Goal: Task Accomplishment & Management: Use online tool/utility

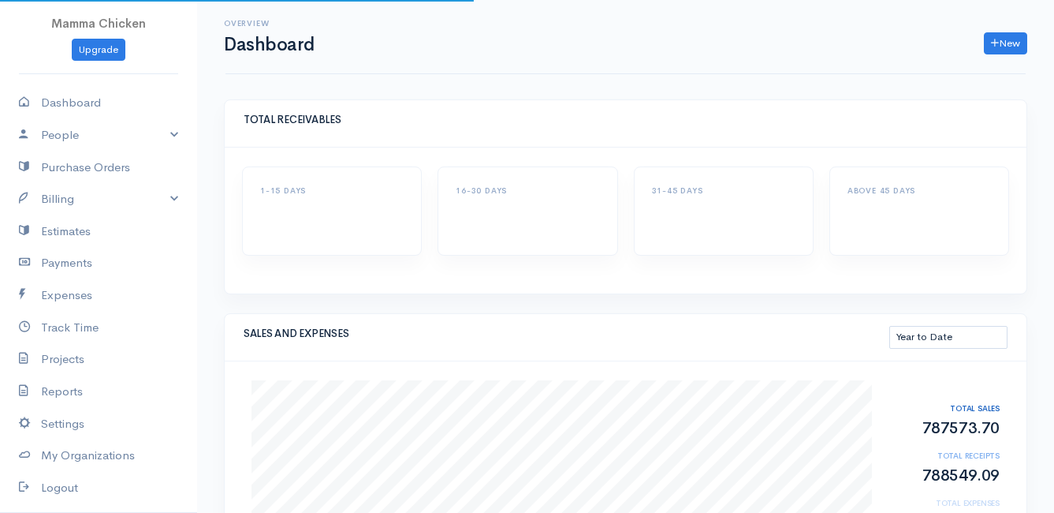
select select "thistoyear"
drag, startPoint x: 0, startPoint y: 0, endPoint x: 62, endPoint y: 194, distance: 203.5
click at [62, 194] on link "Billing" at bounding box center [98, 199] width 197 height 32
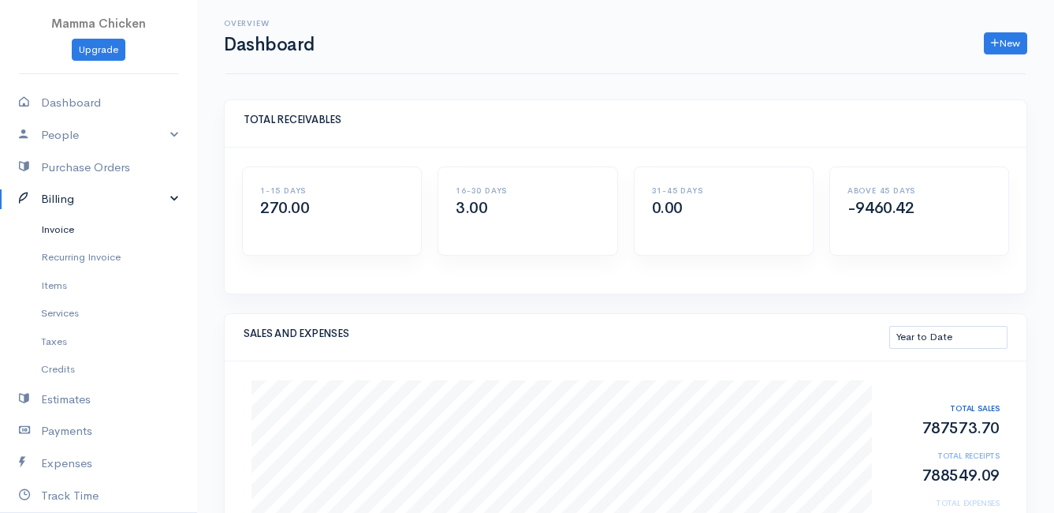
click at [62, 232] on link "Invoice" at bounding box center [98, 229] width 197 height 28
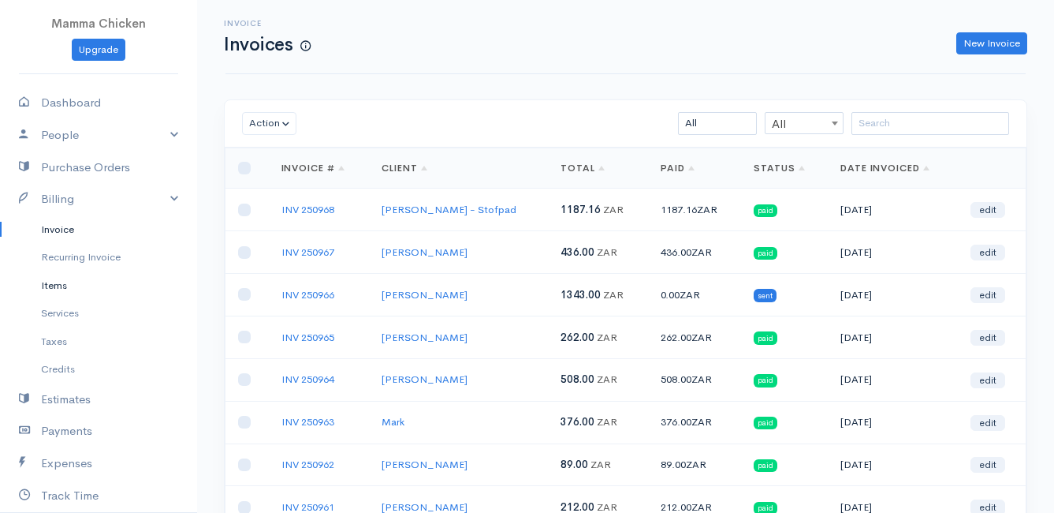
click at [62, 288] on link "Items" at bounding box center [98, 285] width 197 height 28
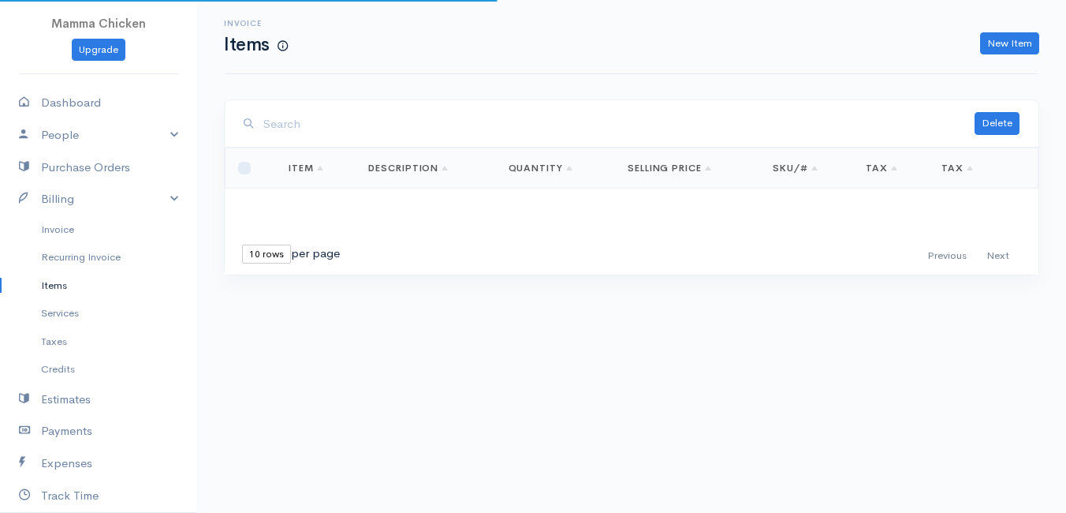
click at [305, 128] on input "search" at bounding box center [618, 124] width 711 height 32
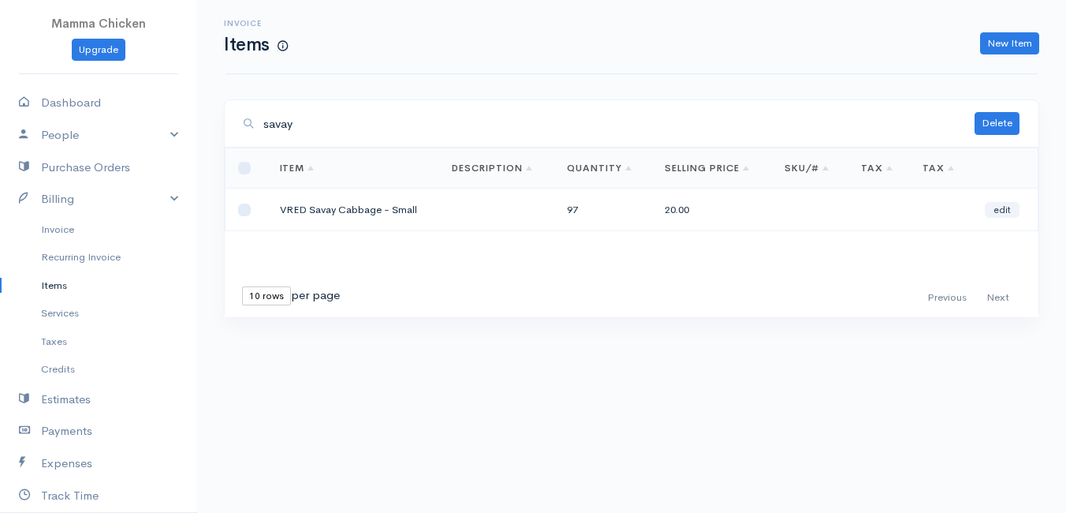
type input "savay"
click at [1010, 211] on link "edit" at bounding box center [1002, 210] width 35 height 16
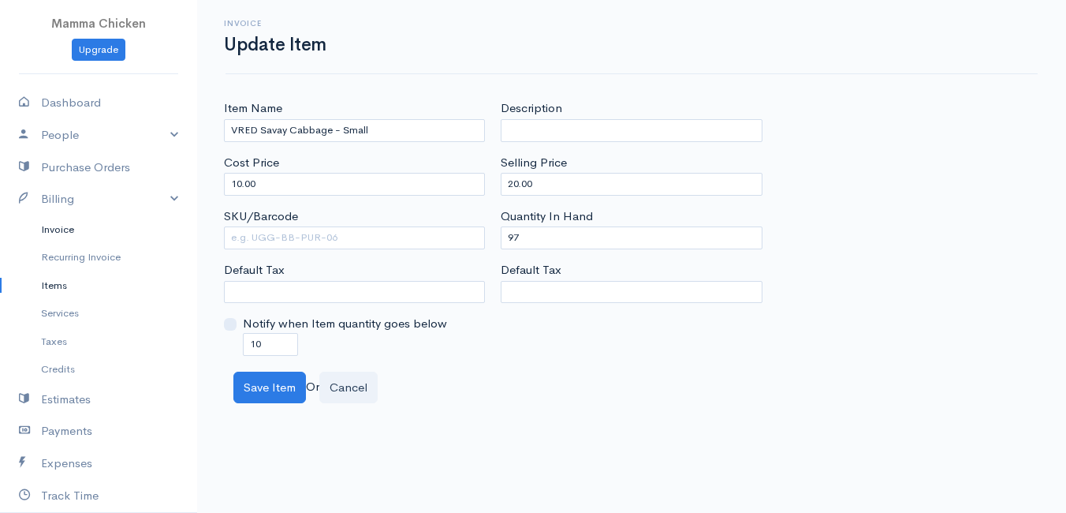
click at [61, 228] on link "Invoice" at bounding box center [98, 229] width 197 height 28
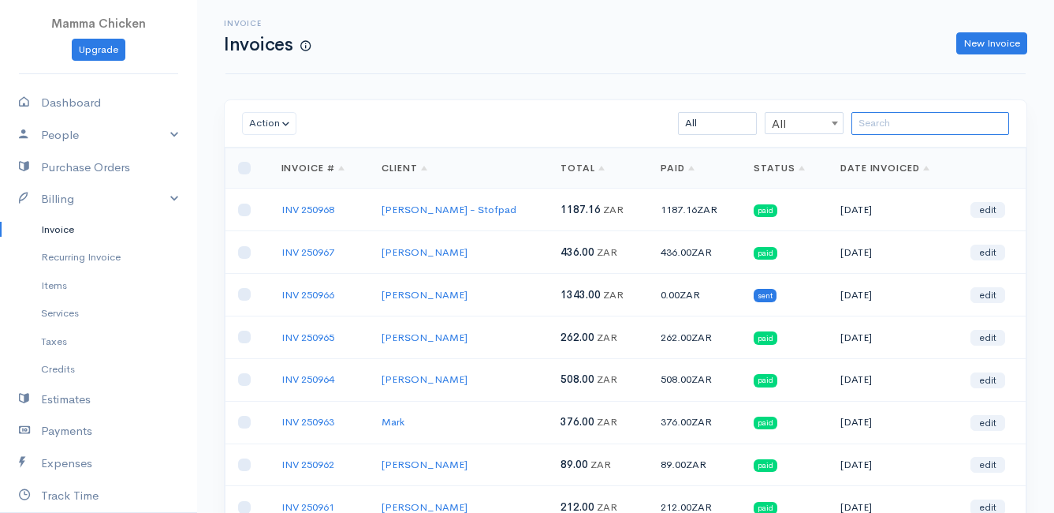
click at [893, 117] on input "search" at bounding box center [931, 123] width 158 height 23
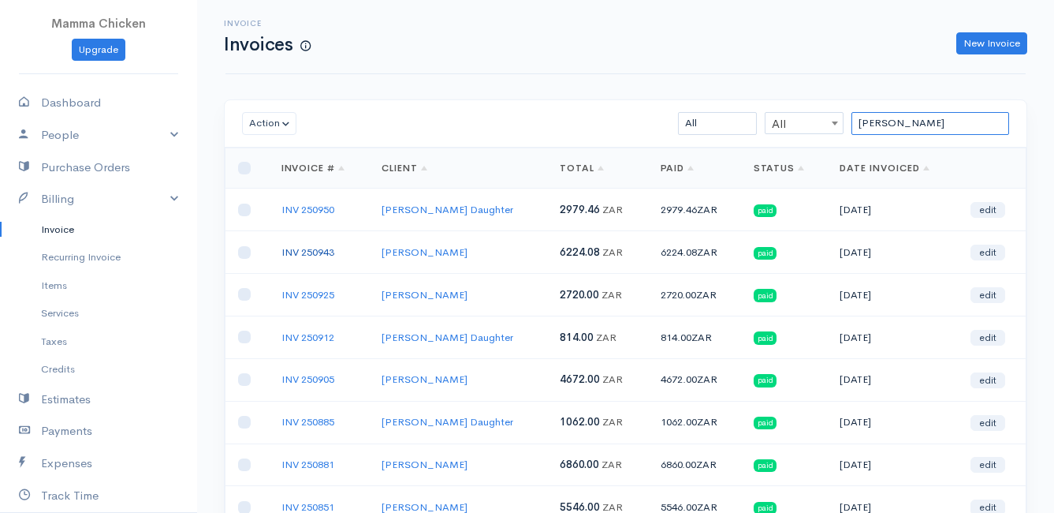
type input "[PERSON_NAME]"
click at [322, 247] on link "INV 250943" at bounding box center [307, 251] width 53 height 13
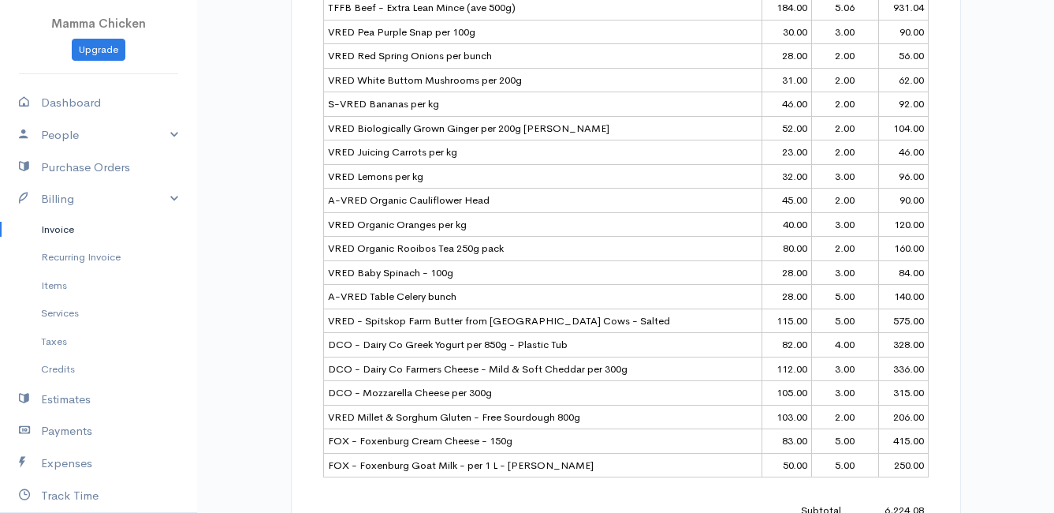
scroll to position [394, 0]
